Goal: Transaction & Acquisition: Obtain resource

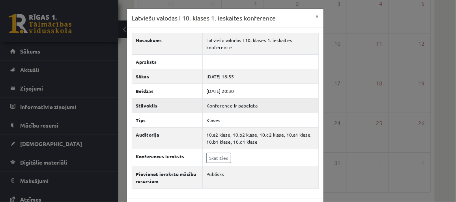
scroll to position [23, 0]
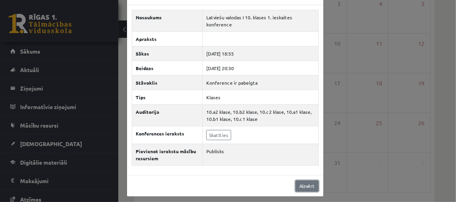
click at [299, 185] on link "Aizvērt" at bounding box center [307, 186] width 23 height 11
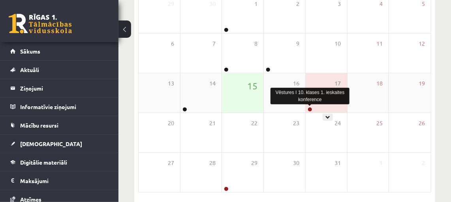
click at [311, 107] on link at bounding box center [309, 109] width 5 height 5
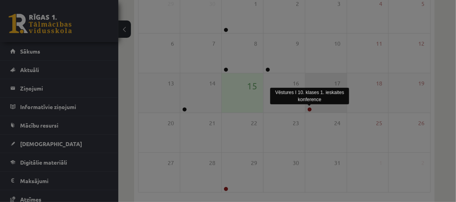
scroll to position [0, 0]
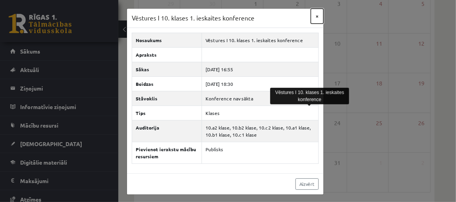
click at [316, 16] on button "×" at bounding box center [317, 16] width 13 height 15
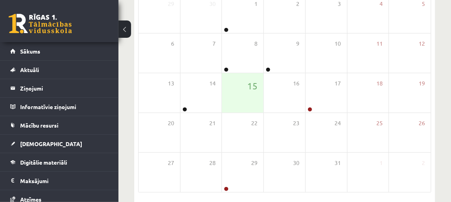
click at [20, 42] on div "0 Dāvanas 511 mP 423 xp" at bounding box center [59, 21] width 118 height 42
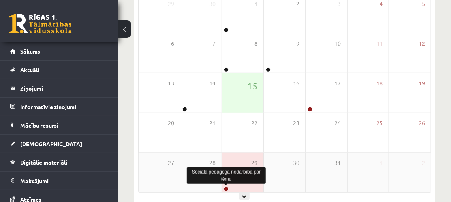
click at [224, 187] on link at bounding box center [226, 189] width 5 height 5
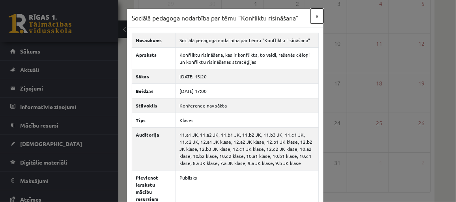
click at [312, 15] on button "×" at bounding box center [317, 16] width 13 height 15
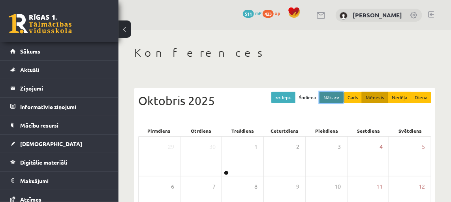
click at [340, 96] on button "Nāk. >>" at bounding box center [331, 97] width 24 height 11
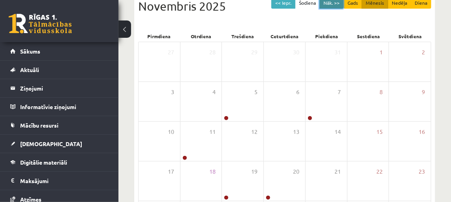
scroll to position [107, 0]
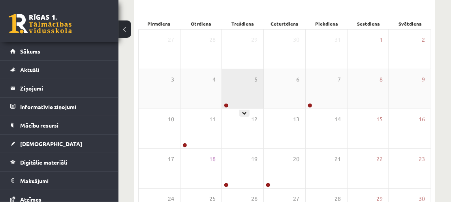
click at [224, 107] on div at bounding box center [225, 106] width 7 height 6
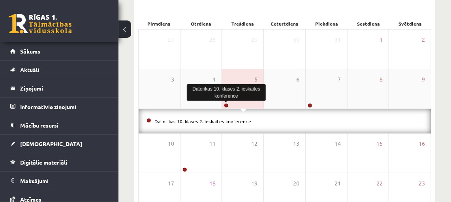
click at [225, 103] on link at bounding box center [226, 105] width 5 height 5
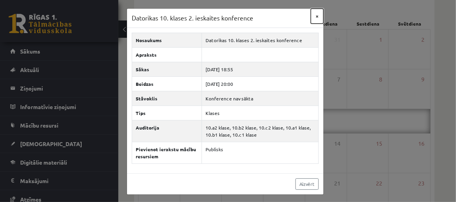
click at [315, 12] on button "×" at bounding box center [317, 16] width 13 height 15
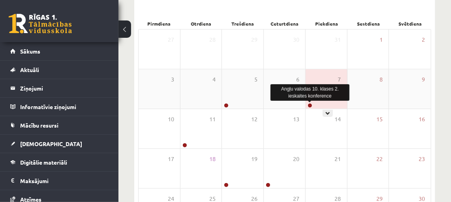
click at [311, 105] on link at bounding box center [309, 105] width 5 height 5
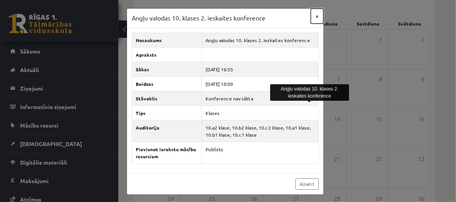
click at [318, 12] on button "×" at bounding box center [317, 16] width 13 height 15
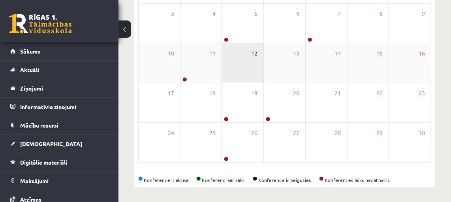
scroll to position [174, 0]
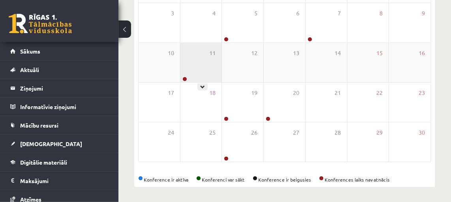
click at [181, 73] on div "11" at bounding box center [200, 62] width 41 height 39
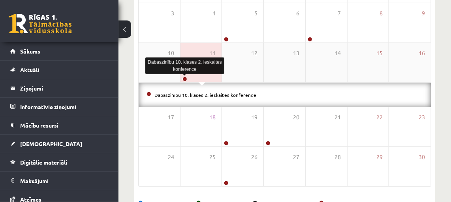
click at [185, 77] on link at bounding box center [184, 79] width 5 height 5
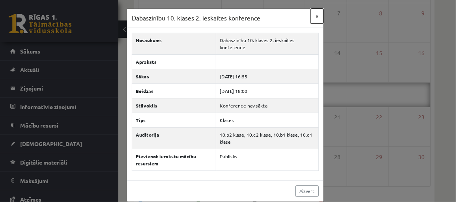
click at [315, 16] on button "×" at bounding box center [317, 16] width 13 height 15
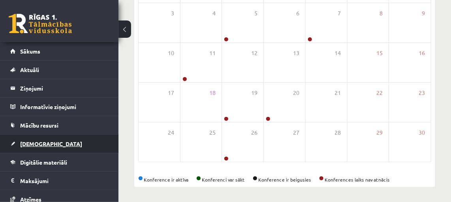
click at [39, 144] on span "[DEMOGRAPHIC_DATA]" at bounding box center [51, 144] width 62 height 7
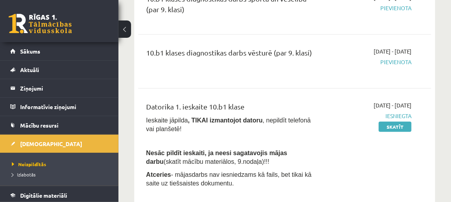
scroll to position [210, 0]
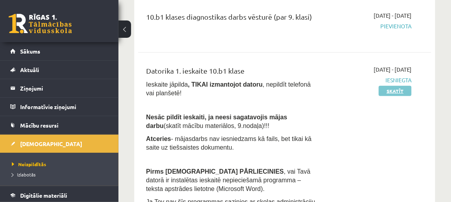
click at [387, 93] on link "Skatīt" at bounding box center [395, 91] width 33 height 10
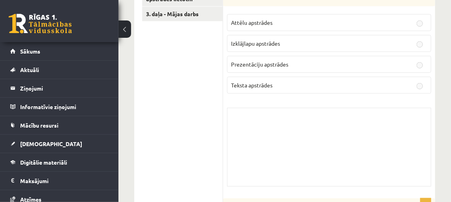
scroll to position [215, 0]
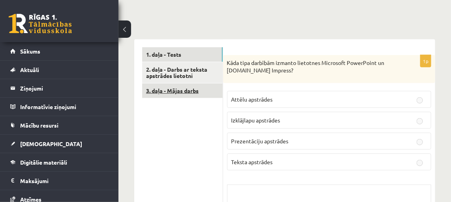
click at [172, 84] on link "3. daļa - Mājas darbs" at bounding box center [182, 91] width 81 height 15
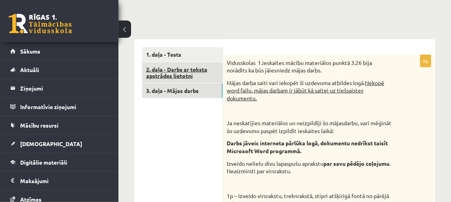
click at [190, 68] on link "2. daļa - Darbs ar teksta apstrādes lietotni" at bounding box center [182, 72] width 81 height 21
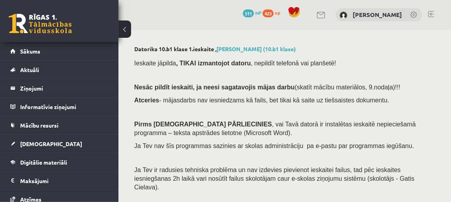
scroll to position [0, 0]
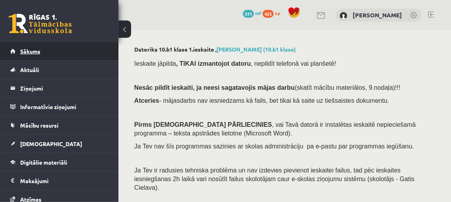
click at [39, 49] on span "Sākums" at bounding box center [30, 51] width 20 height 7
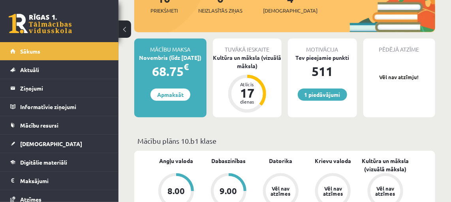
scroll to position [143, 0]
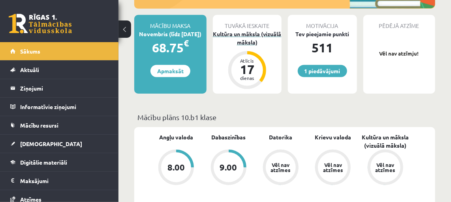
click at [255, 42] on div "Kultūra un māksla (vizuālā māksla)" at bounding box center [247, 38] width 69 height 17
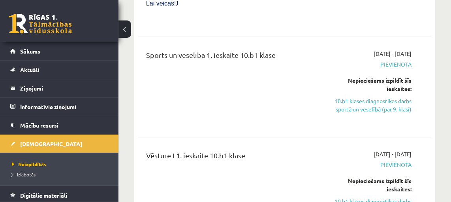
scroll to position [1327, 0]
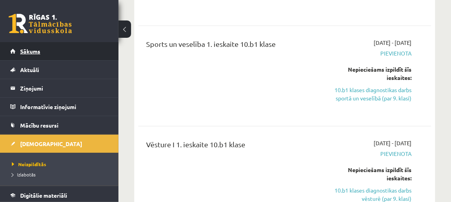
click at [33, 48] on span "Sākums" at bounding box center [30, 51] width 20 height 7
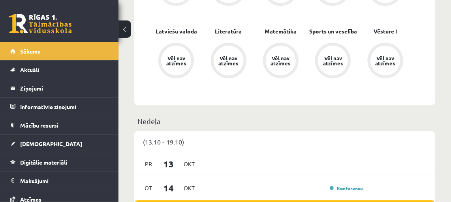
scroll to position [394, 0]
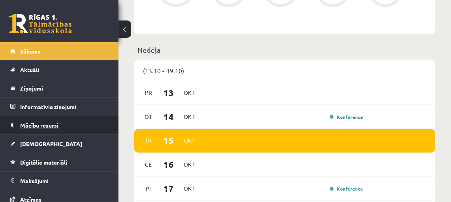
click at [42, 126] on span "Mācību resursi" at bounding box center [39, 125] width 38 height 7
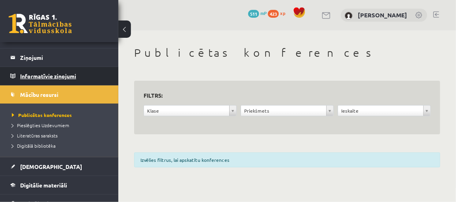
scroll to position [107, 0]
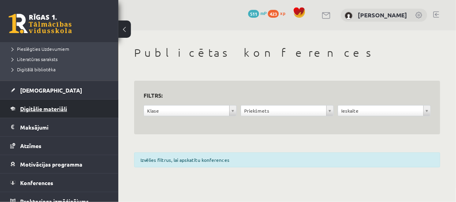
click at [52, 107] on span "Digitālie materiāli" at bounding box center [43, 108] width 47 height 7
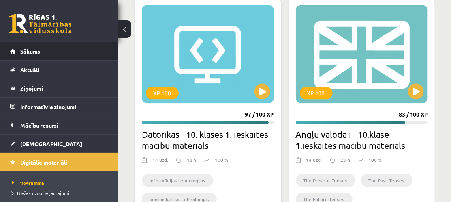
click at [35, 55] on link "Sākums" at bounding box center [59, 51] width 98 height 18
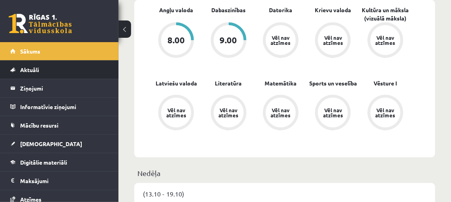
scroll to position [287, 0]
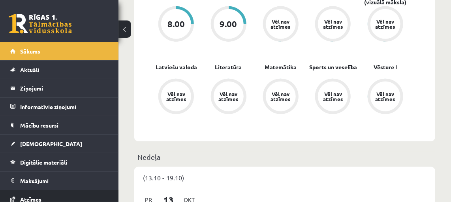
click at [24, 198] on span "Atzīmes" at bounding box center [30, 199] width 21 height 7
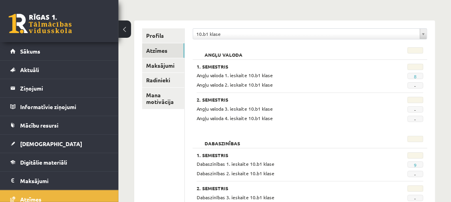
scroll to position [77, 0]
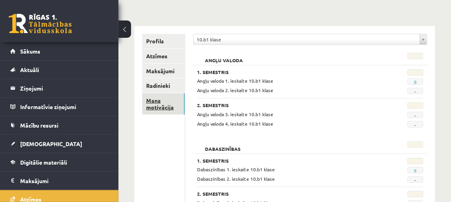
click at [169, 114] on link "Mana motivācija" at bounding box center [163, 104] width 43 height 21
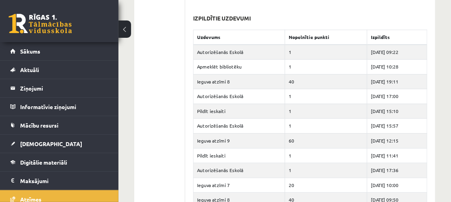
scroll to position [651, 0]
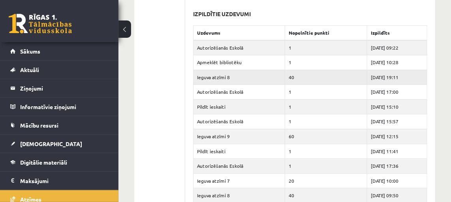
click at [292, 76] on td "40" at bounding box center [326, 77] width 82 height 15
click at [285, 78] on td "40" at bounding box center [326, 77] width 82 height 15
click at [207, 79] on td "Ieguva atzīmi 8" at bounding box center [239, 77] width 92 height 15
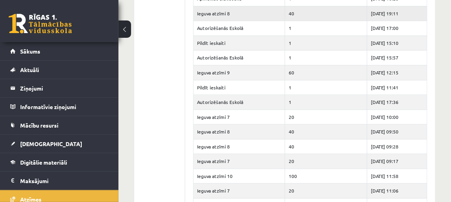
scroll to position [821, 0]
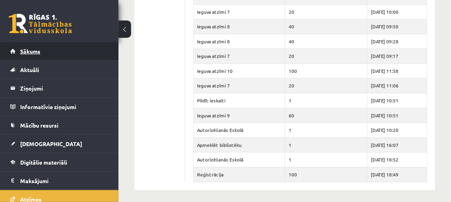
click at [41, 54] on link "Sākums" at bounding box center [59, 51] width 98 height 18
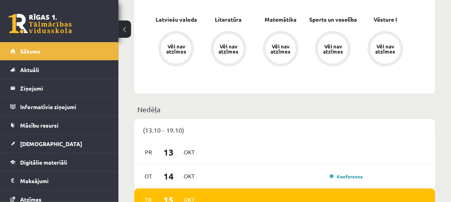
scroll to position [359, 0]
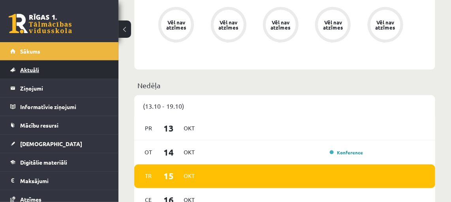
click at [33, 69] on span "Aktuāli" at bounding box center [29, 69] width 19 height 7
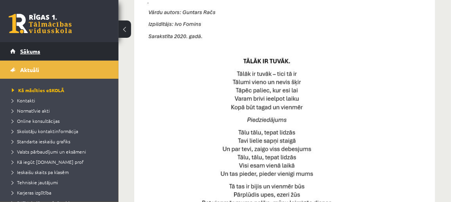
click at [23, 51] on span "Sākums" at bounding box center [30, 51] width 20 height 7
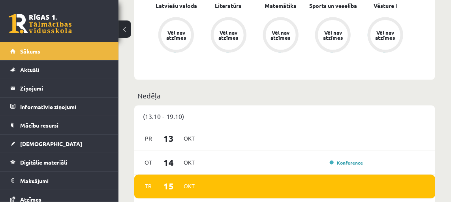
scroll to position [359, 0]
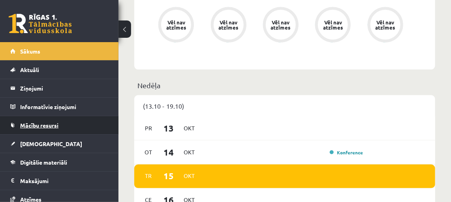
click at [36, 129] on link "Mācību resursi" at bounding box center [59, 125] width 98 height 18
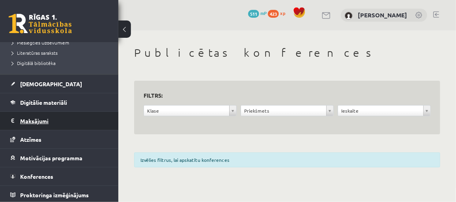
scroll to position [114, 0]
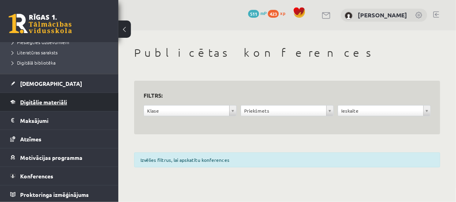
click at [56, 100] on span "Digitālie materiāli" at bounding box center [43, 102] width 47 height 7
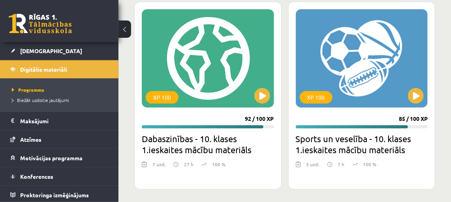
scroll to position [1897, 0]
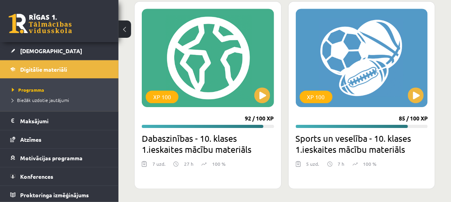
drag, startPoint x: 243, startPoint y: 116, endPoint x: 248, endPoint y: 116, distance: 5.1
click at [248, 116] on div "XP 100 92 / 100 XP Dabaszinības - 10. klases 1.ieskaites mācību materiāls 7 uzd…" at bounding box center [207, 95] width 147 height 188
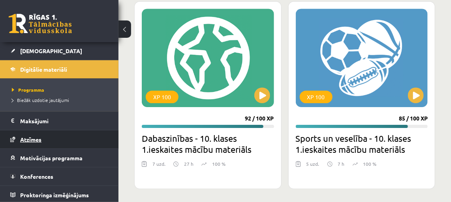
click at [37, 136] on span "Atzīmes" at bounding box center [30, 139] width 21 height 7
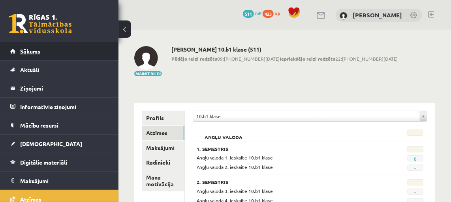
click at [25, 50] on span "Sākums" at bounding box center [30, 51] width 20 height 7
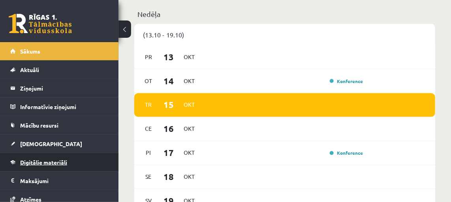
scroll to position [36, 0]
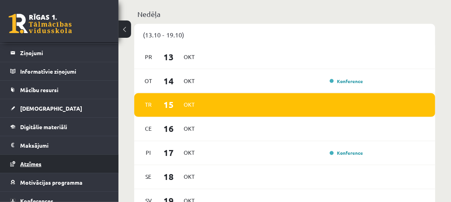
click at [36, 165] on span "Atzīmes" at bounding box center [30, 164] width 21 height 7
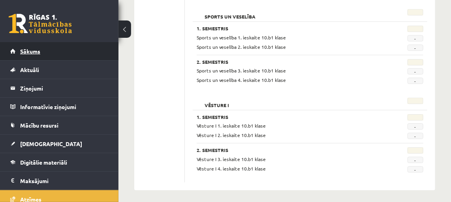
click at [20, 51] on span "Sākums" at bounding box center [30, 51] width 20 height 7
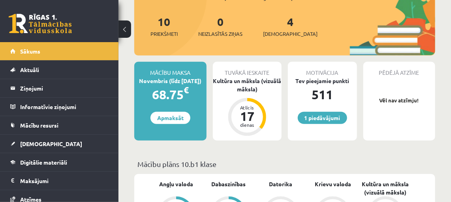
scroll to position [107, 0]
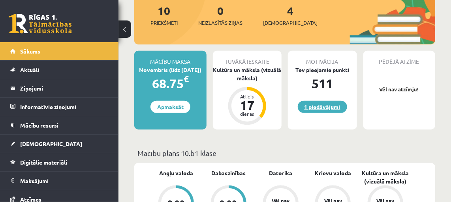
click at [333, 106] on link "1 piedāvājumi" at bounding box center [322, 107] width 49 height 12
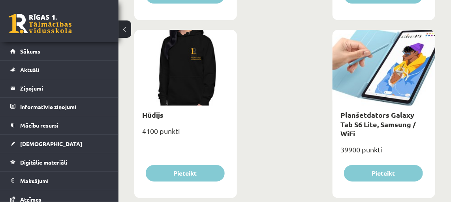
scroll to position [1004, 0]
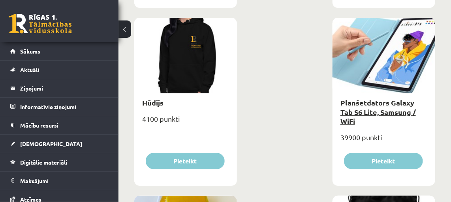
click at [372, 104] on link "Planšetdators Galaxy Tab S6 Lite, Samsung / WiFi" at bounding box center [377, 112] width 75 height 28
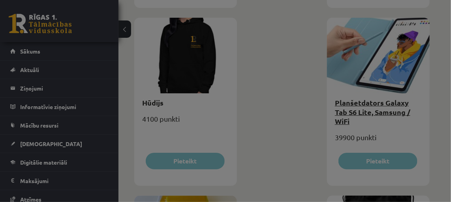
type input "*"
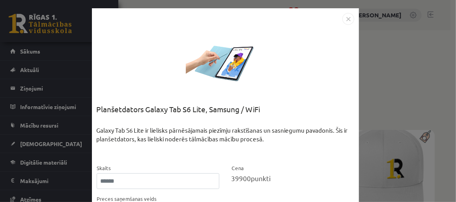
click at [229, 79] on div at bounding box center [225, 64] width 79 height 79
drag, startPoint x: 221, startPoint y: 60, endPoint x: 217, endPoint y: 65, distance: 7.0
click at [217, 65] on div at bounding box center [225, 64] width 79 height 79
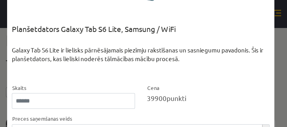
scroll to position [90, 0]
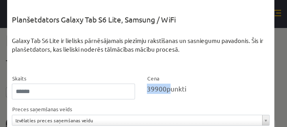
drag, startPoint x: 144, startPoint y: 90, endPoint x: 165, endPoint y: 89, distance: 21.3
click at [165, 89] on div "Cena 39900 punkti" at bounding box center [208, 87] width 135 height 26
drag, startPoint x: 165, startPoint y: 89, endPoint x: 156, endPoint y: 99, distance: 13.7
click at [156, 99] on div "Cena 39900 punkti" at bounding box center [208, 87] width 135 height 26
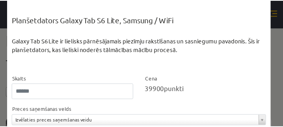
scroll to position [0, 0]
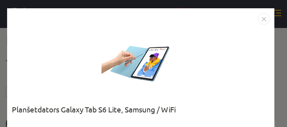
click at [263, 16] on img "Close" at bounding box center [264, 19] width 12 height 12
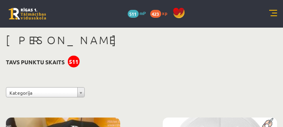
click at [69, 58] on div "511" at bounding box center [74, 62] width 12 height 12
click at [273, 10] on link at bounding box center [274, 14] width 8 height 8
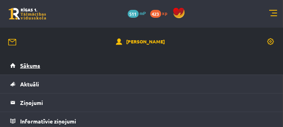
click at [32, 67] on span "Sākums" at bounding box center [30, 65] width 20 height 7
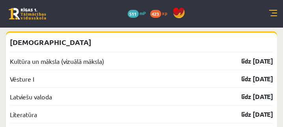
scroll to position [924, 0]
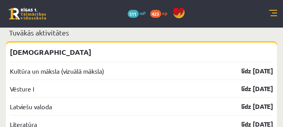
click at [272, 11] on link at bounding box center [274, 14] width 8 height 8
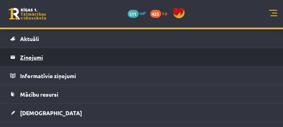
scroll to position [67, 0]
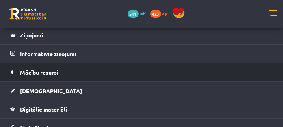
click at [34, 75] on link "Mācību resursi" at bounding box center [141, 72] width 263 height 18
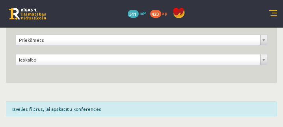
scroll to position [73, 0]
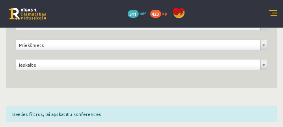
click at [274, 12] on link at bounding box center [274, 14] width 8 height 8
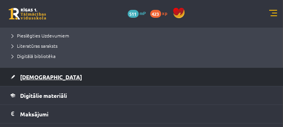
scroll to position [158, 0]
